Goal: Information Seeking & Learning: Find specific fact

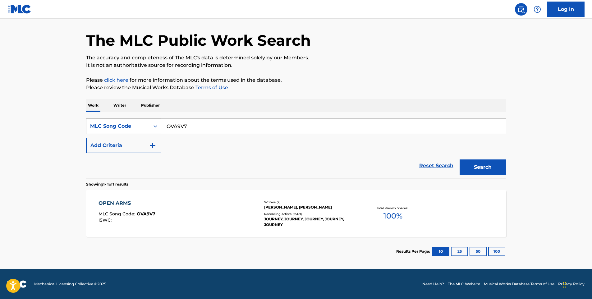
click at [157, 126] on icon "Search Form" at bounding box center [155, 126] width 6 height 6
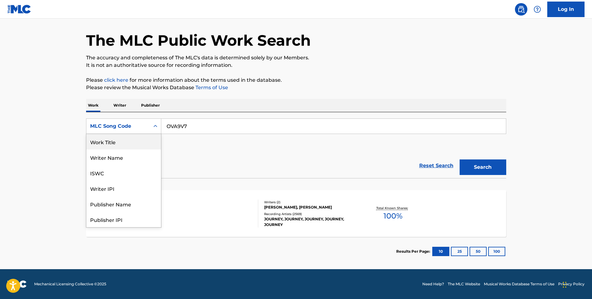
click at [114, 143] on div "Work Title" at bounding box center [123, 142] width 75 height 16
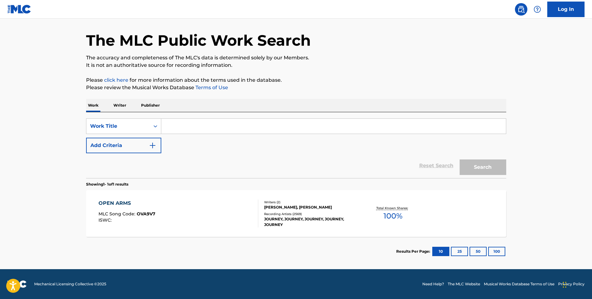
drag, startPoint x: 175, startPoint y: 128, endPoint x: 211, endPoint y: 134, distance: 36.1
click at [176, 125] on input "Search Form" at bounding box center [333, 126] width 345 height 15
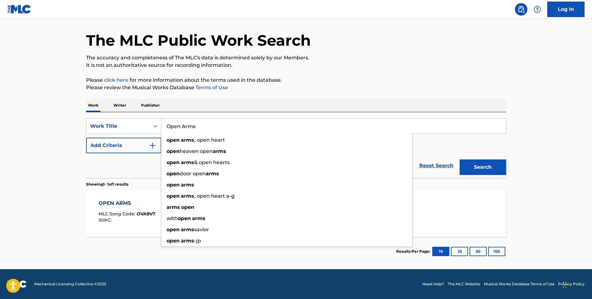
type input "Open Arms"
click at [114, 143] on button "Add Criteria" at bounding box center [123, 146] width 75 height 16
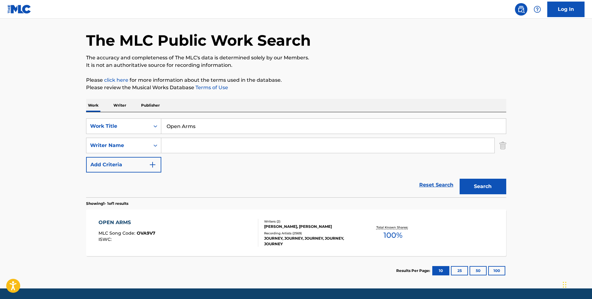
drag, startPoint x: 176, startPoint y: 141, endPoint x: 202, endPoint y: 142, distance: 26.8
click at [176, 141] on input "Search Form" at bounding box center [327, 145] width 333 height 15
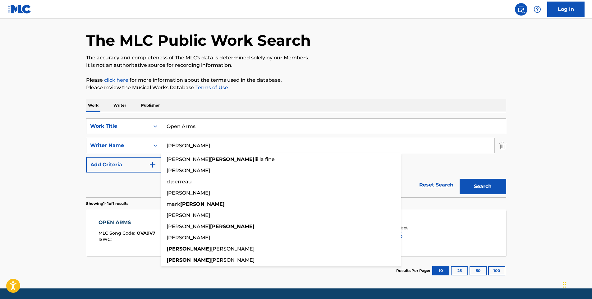
type input "[PERSON_NAME]"
click at [460, 179] on button "Search" at bounding box center [483, 187] width 47 height 16
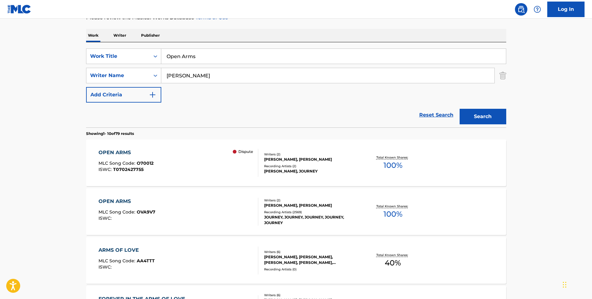
scroll to position [93, 0]
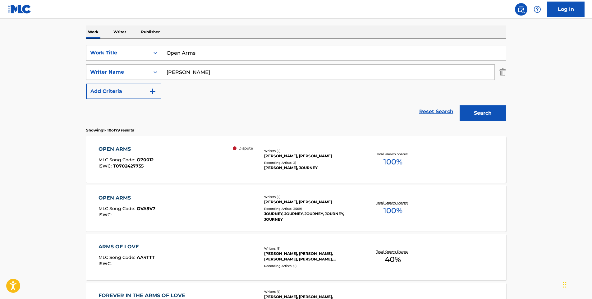
click at [391, 159] on span "100 %" at bounding box center [393, 161] width 19 height 11
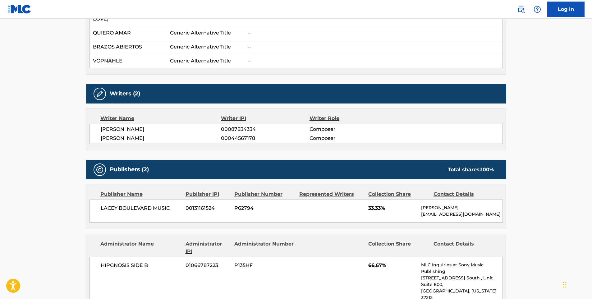
scroll to position [280, 0]
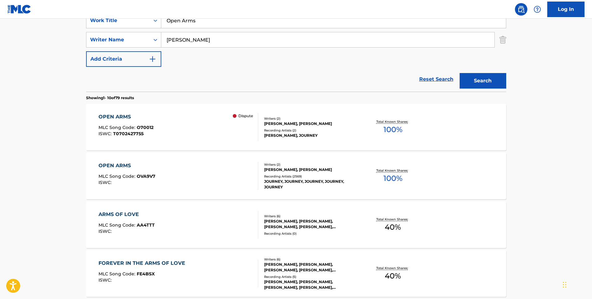
scroll to position [93, 0]
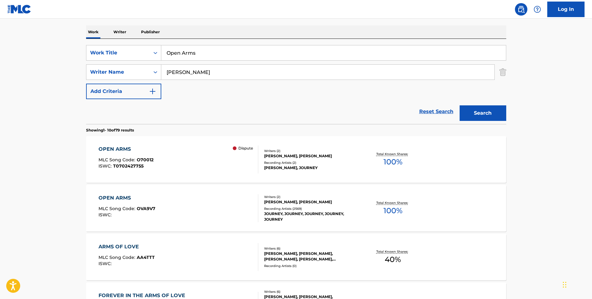
click at [389, 160] on span "100 %" at bounding box center [393, 161] width 19 height 11
